Goal: Unclear

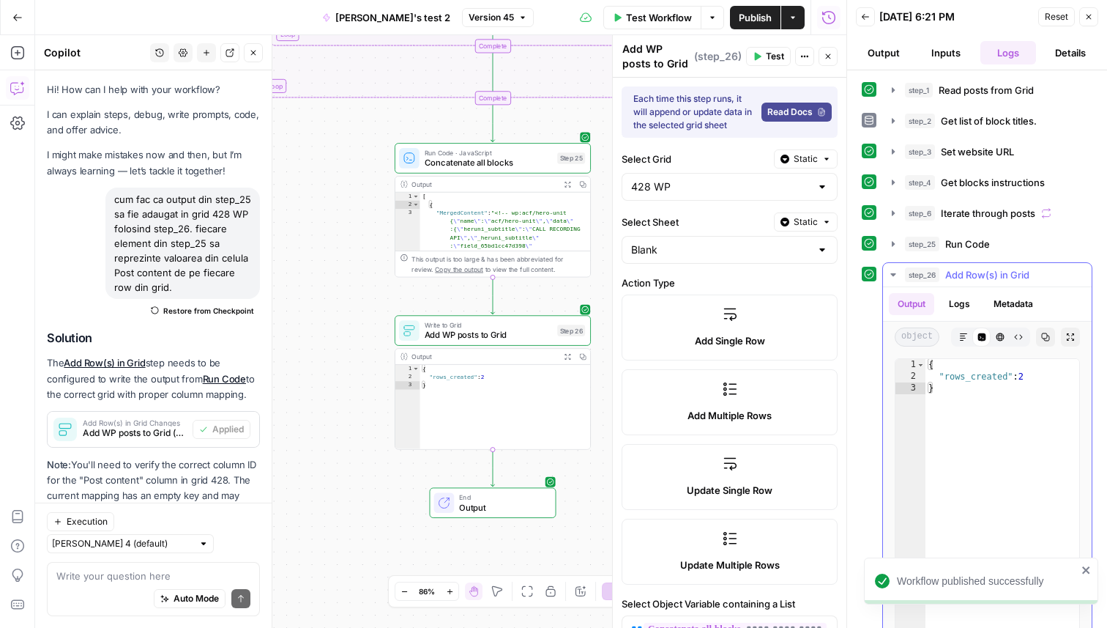
scroll to position [895, 0]
